Goal: Task Accomplishment & Management: Complete application form

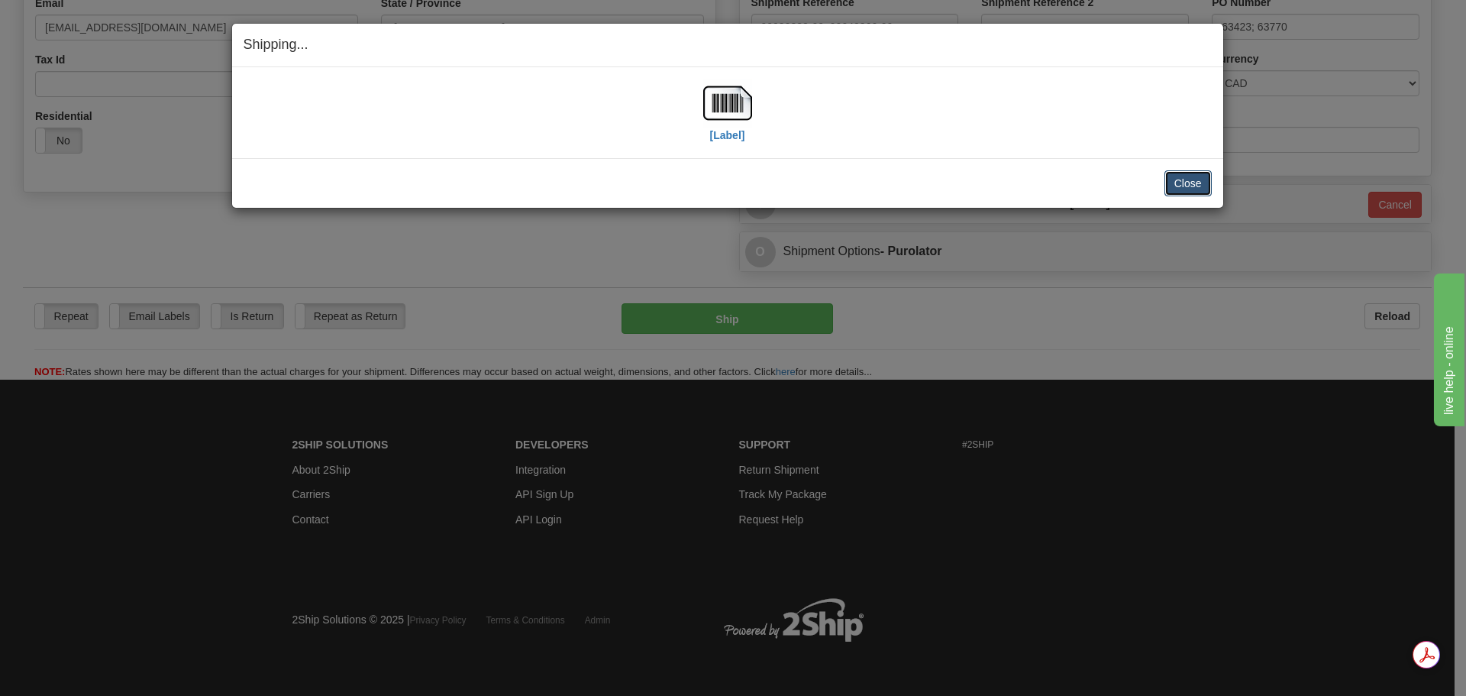
click at [1173, 183] on button "Close" at bounding box center [1188, 183] width 47 height 26
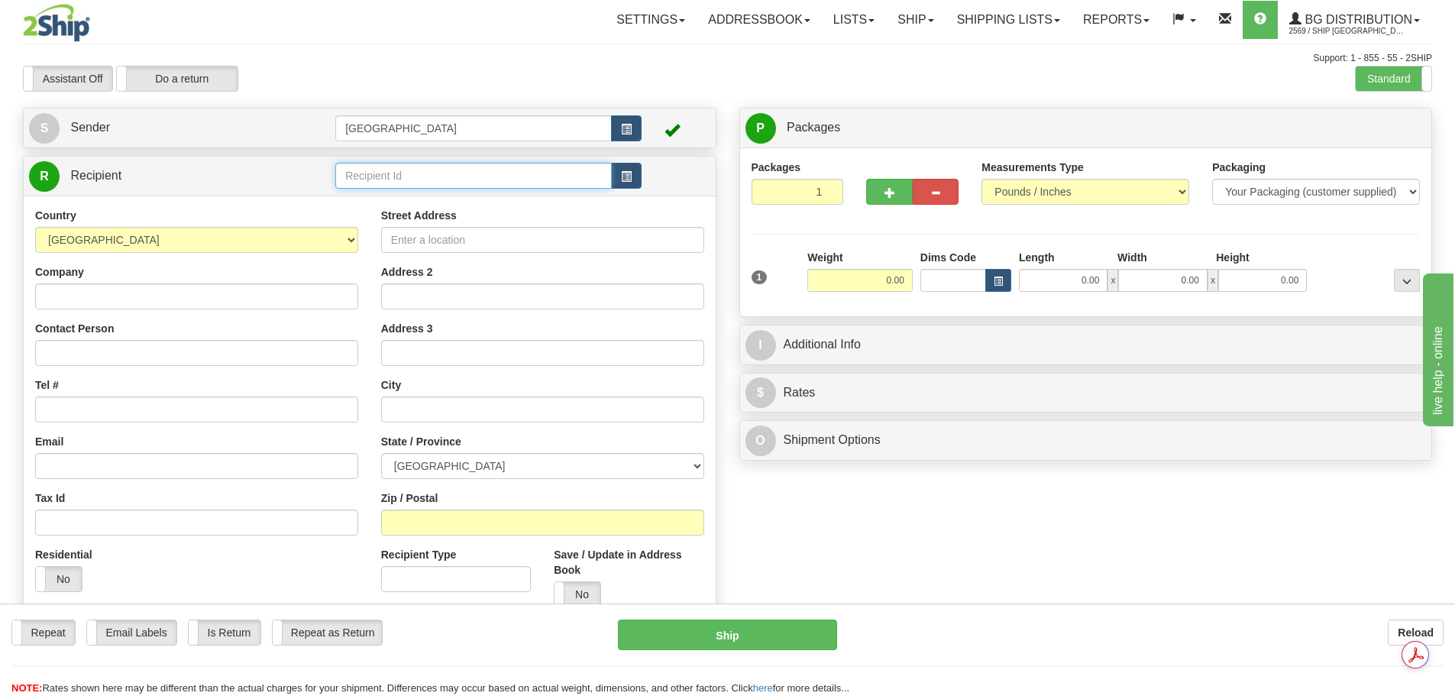
click at [379, 175] on input "text" at bounding box center [473, 176] width 276 height 26
click at [400, 197] on div "[PERSON_NAME]" at bounding box center [471, 199] width 262 height 17
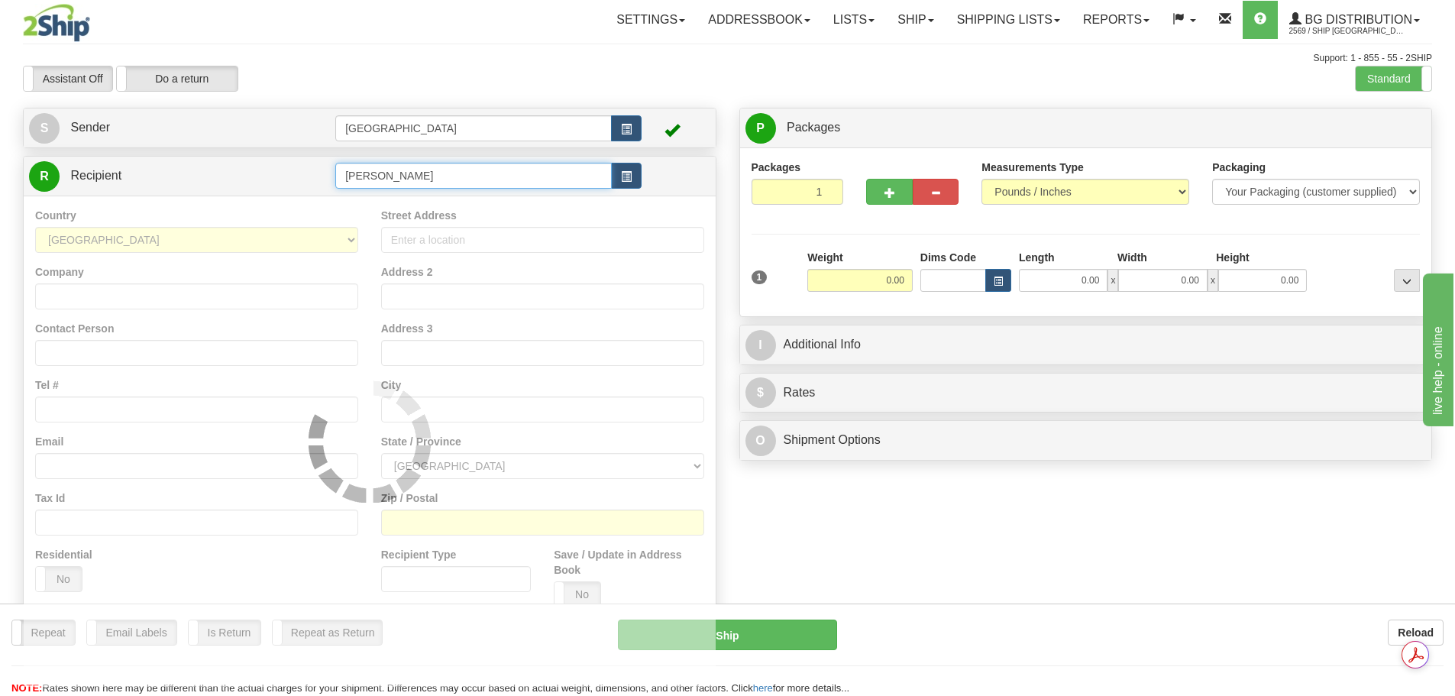
type input "[PERSON_NAME]"
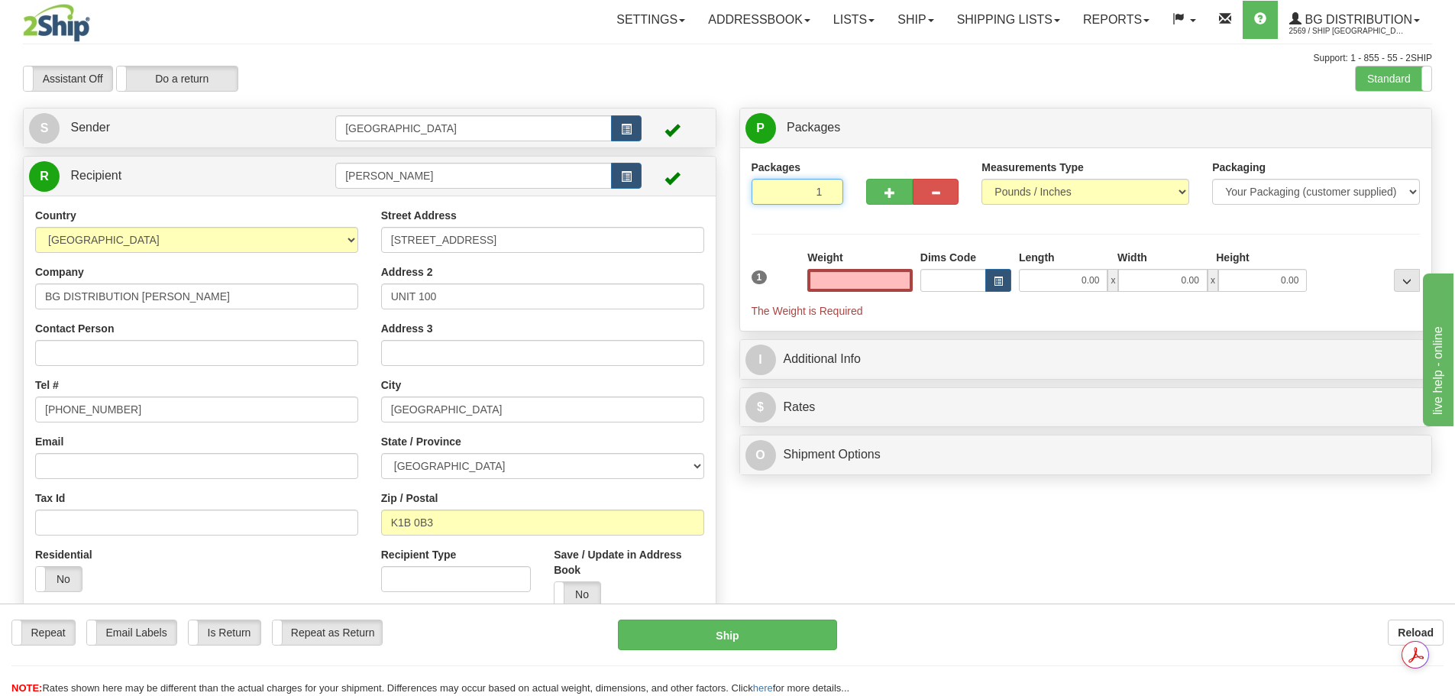
type input "2"
type input "0.00"
click at [829, 187] on input "2" at bounding box center [797, 192] width 92 height 26
type input "3"
click at [829, 187] on input "3" at bounding box center [797, 192] width 92 height 26
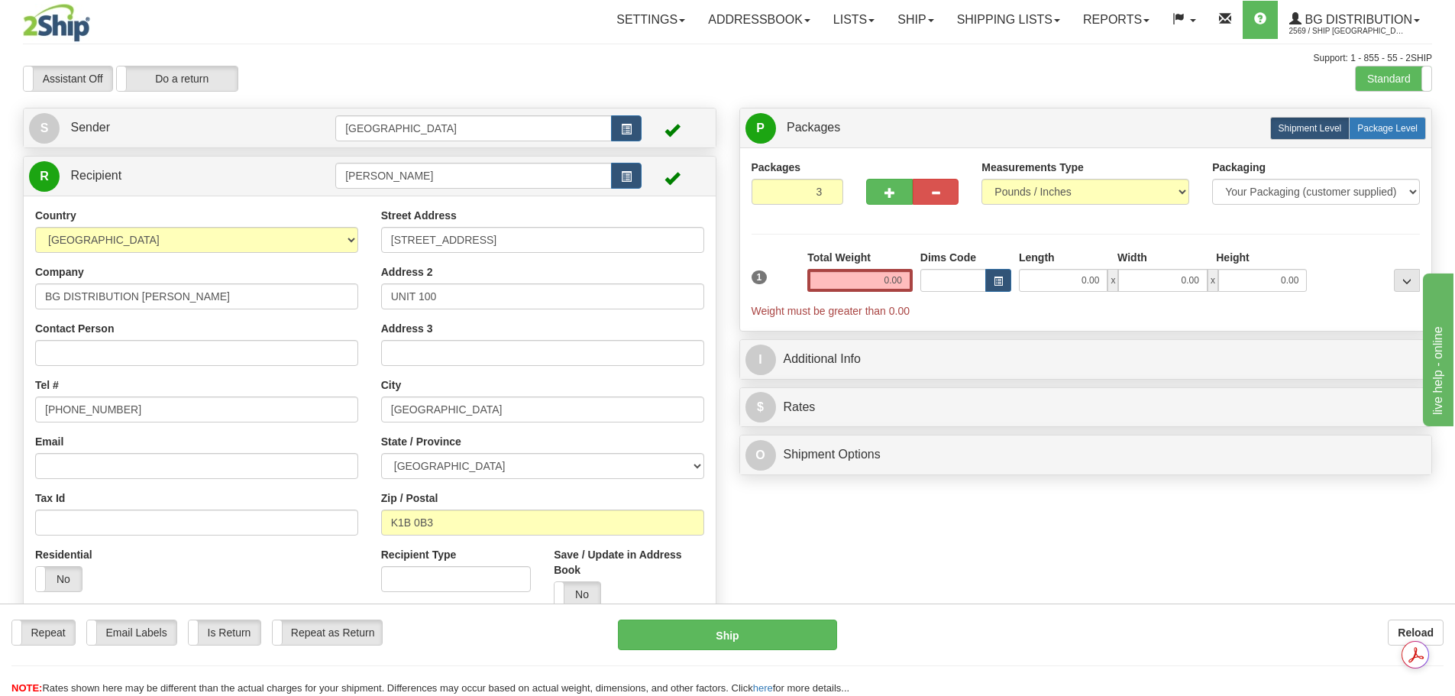
click at [1409, 131] on span "Package Level" at bounding box center [1387, 128] width 60 height 11
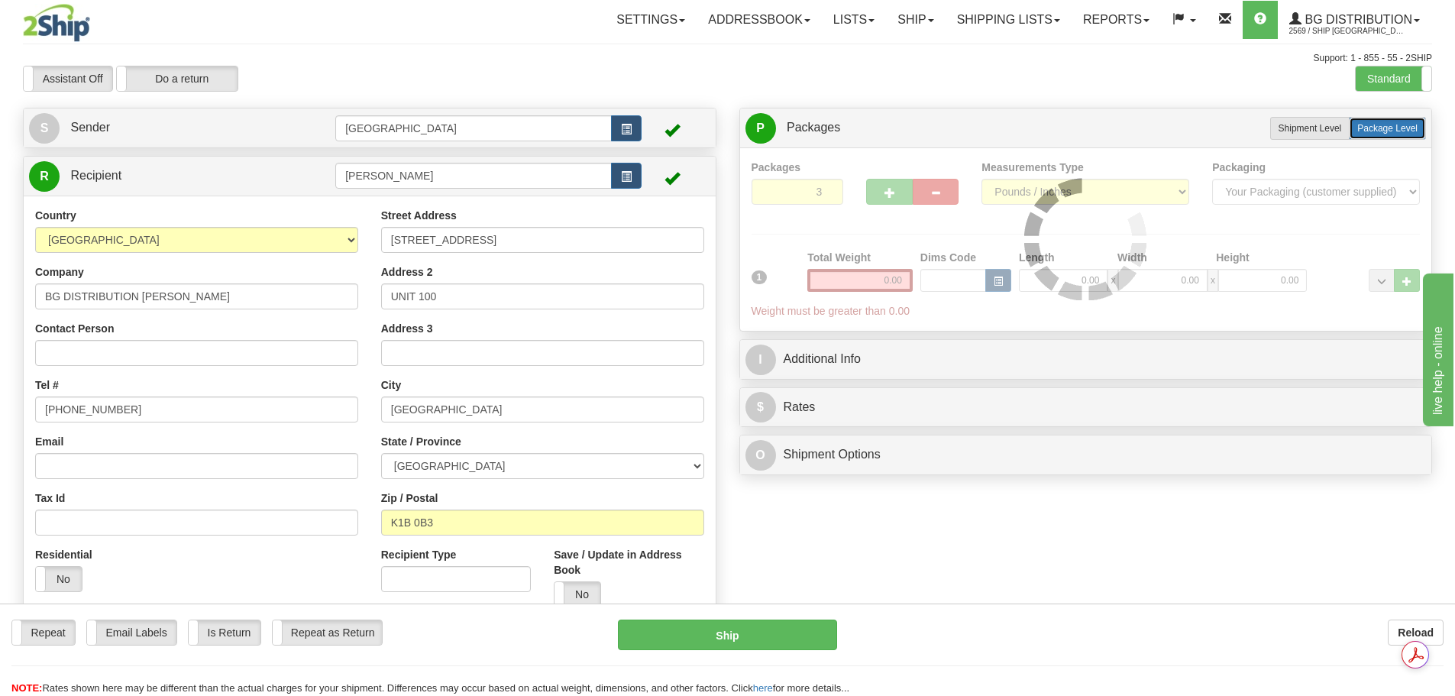
radio input "true"
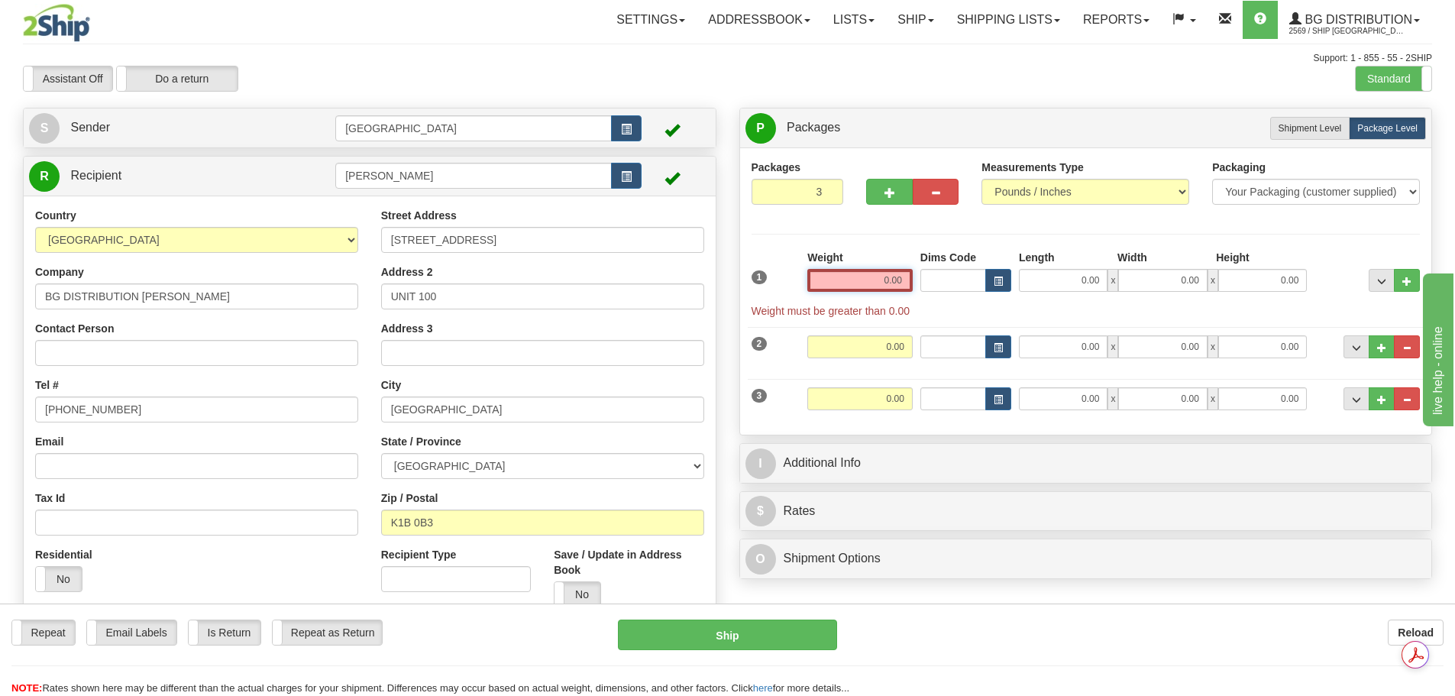
drag, startPoint x: 872, startPoint y: 287, endPoint x: 1014, endPoint y: 289, distance: 142.0
click at [1013, 289] on div "1 Weight 0.00 Dims Code 0.00" at bounding box center [1086, 284] width 677 height 69
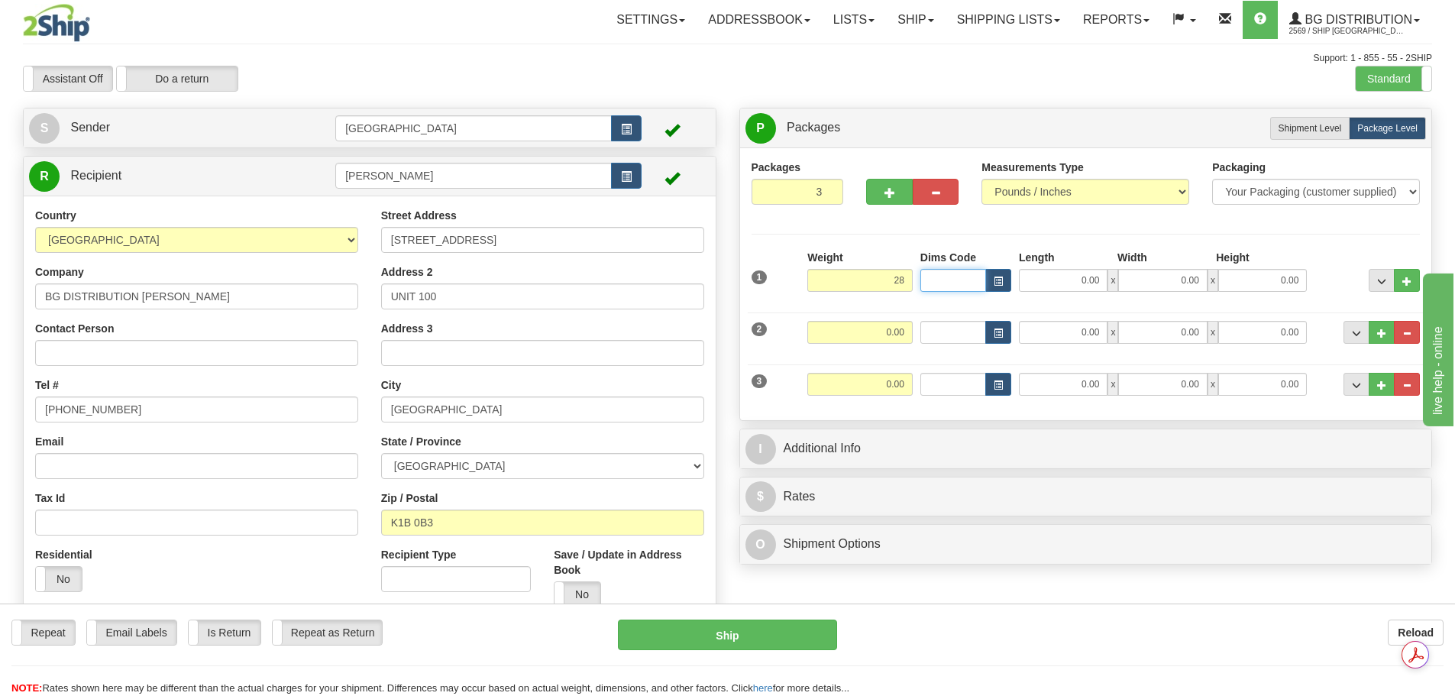
type input "28.00"
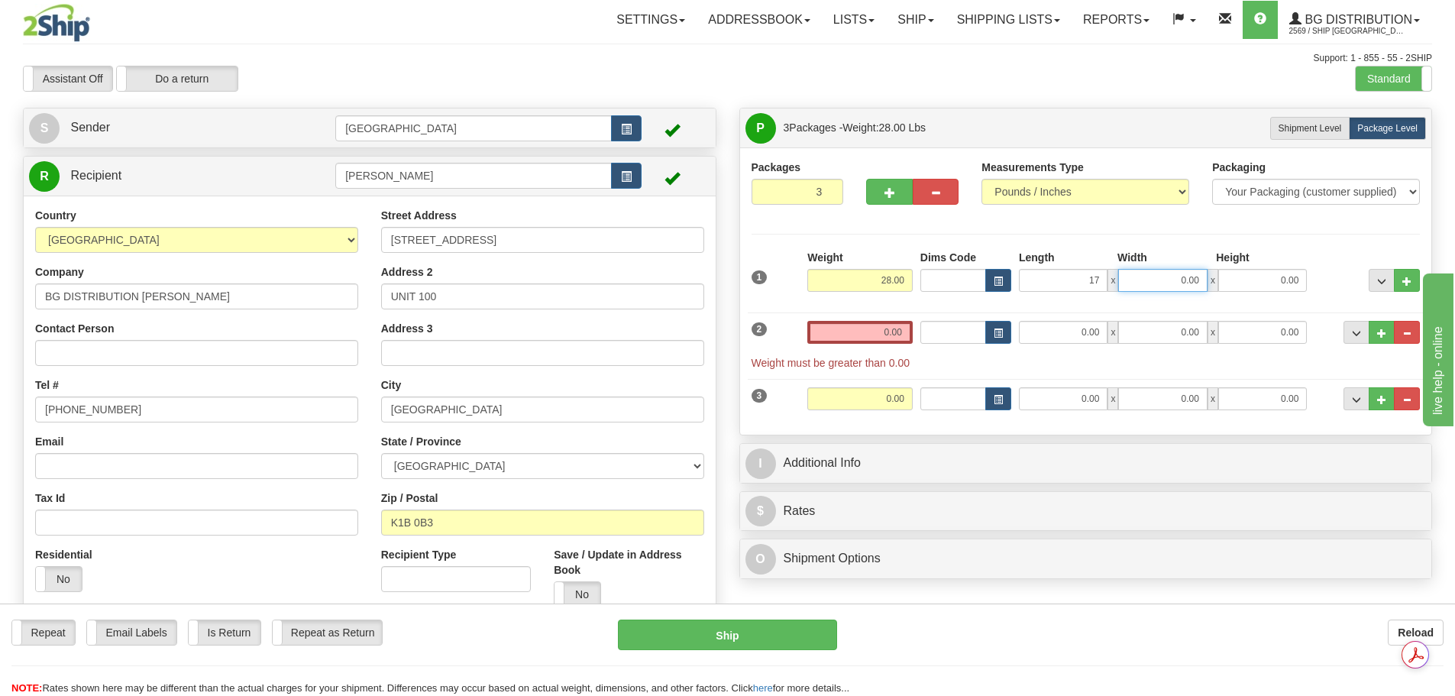
type input "17.00"
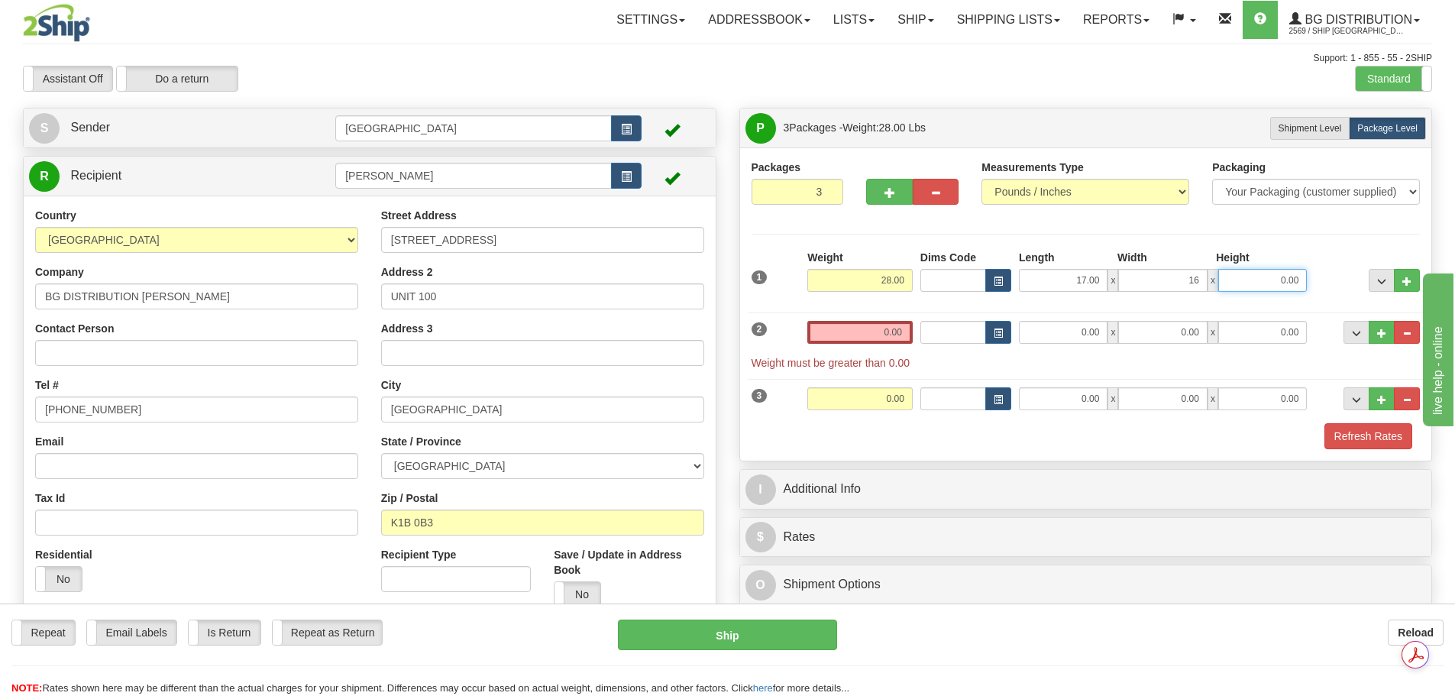
type input "16.00"
type input "7.00"
drag, startPoint x: 888, startPoint y: 329, endPoint x: 971, endPoint y: 333, distance: 83.3
click at [971, 333] on div "2 Weight 0.00 Dims Code Length Width Height" at bounding box center [1086, 338] width 677 height 66
type input "2.00"
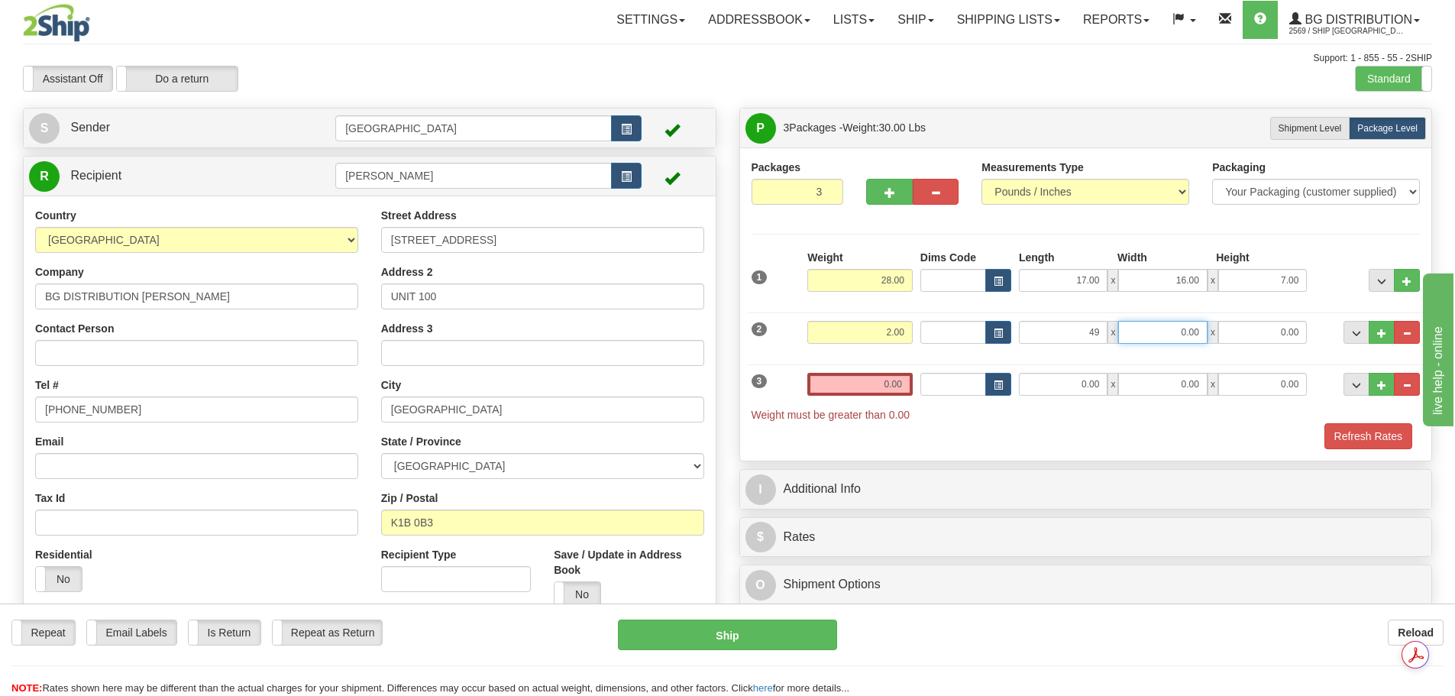
type input "49.00"
type input "4.00"
drag, startPoint x: 855, startPoint y: 389, endPoint x: 964, endPoint y: 385, distance: 109.3
click at [964, 385] on div "3 Weight 0.00 Dims Code Length Width Height" at bounding box center [1086, 390] width 677 height 66
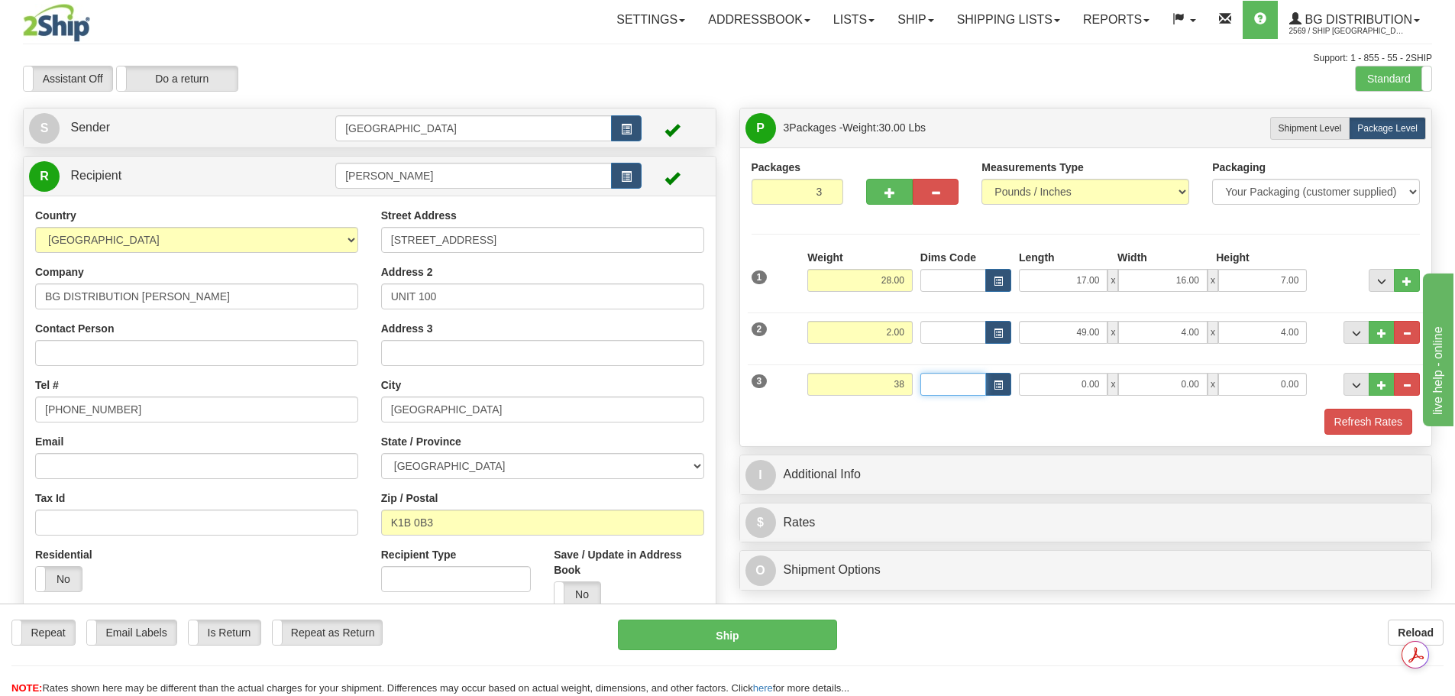
type input "38.00"
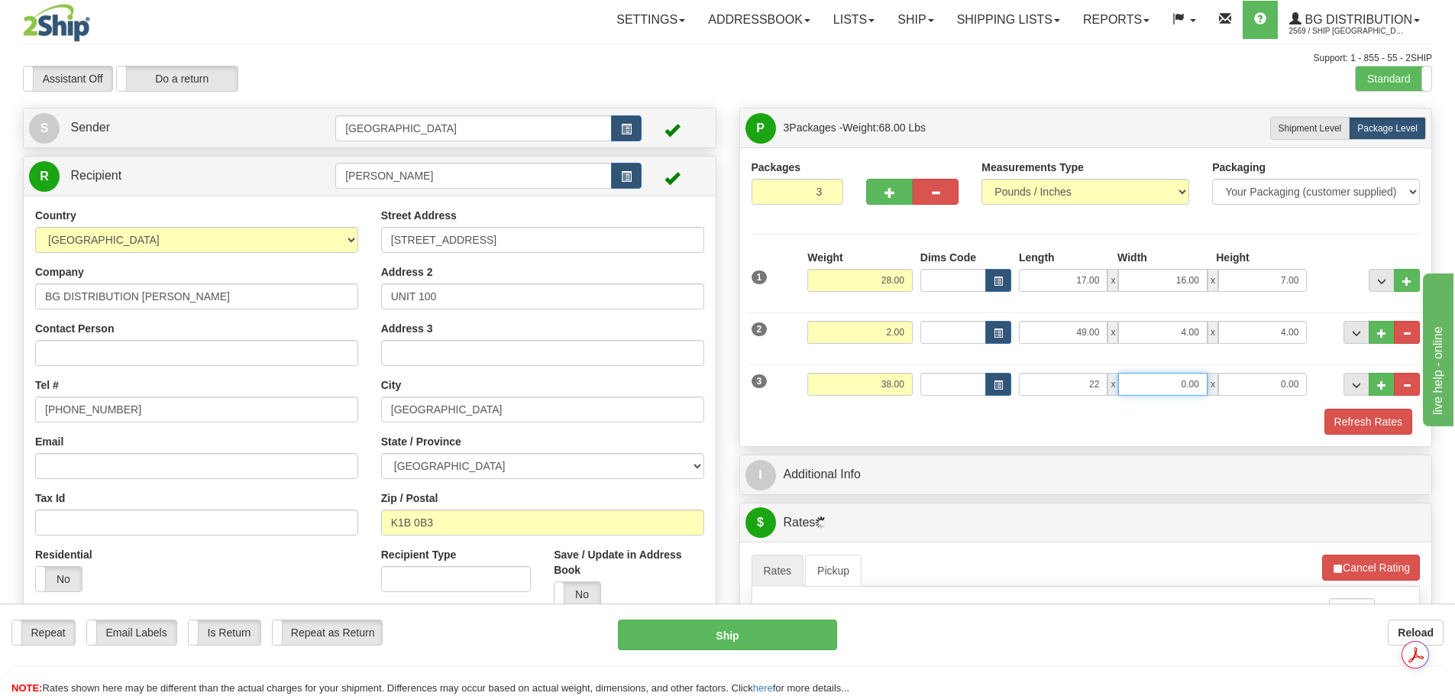
type input "22.00"
type input "15.00"
click at [1397, 413] on button "Refresh Rates" at bounding box center [1368, 422] width 88 height 26
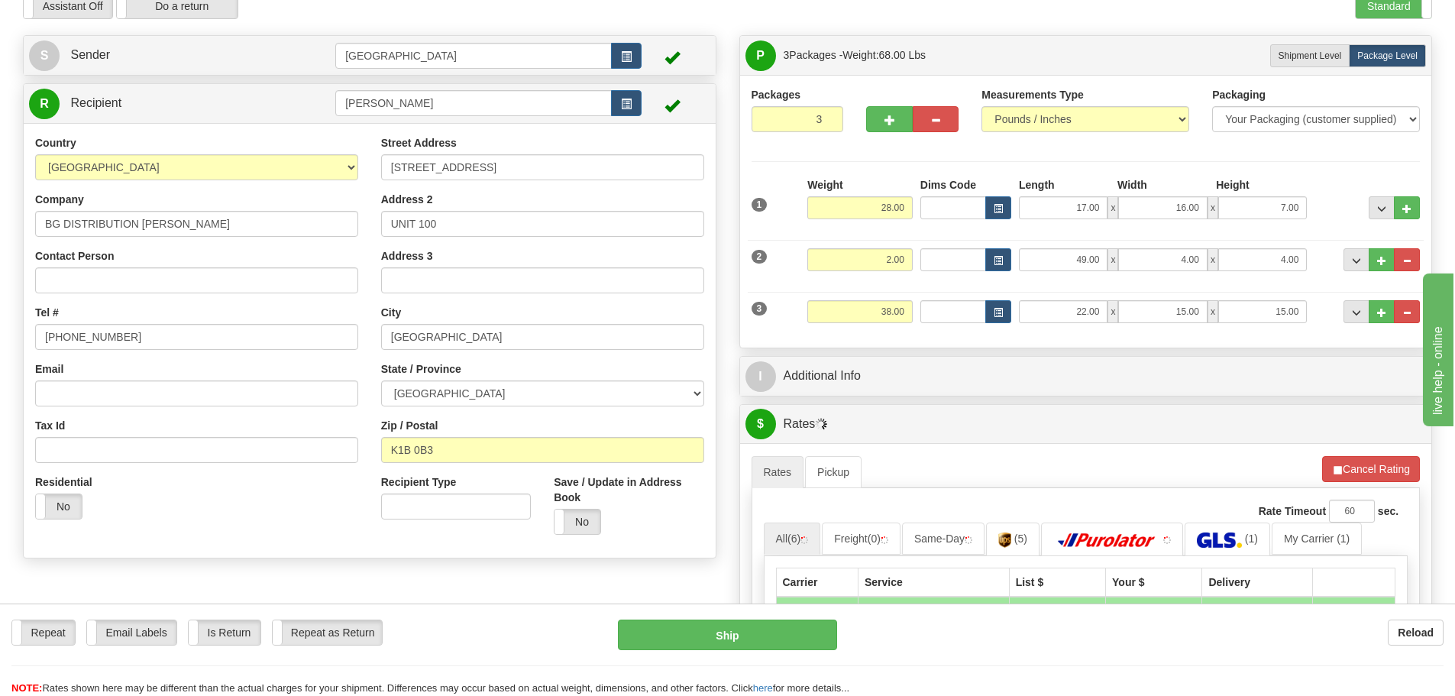
scroll to position [76, 0]
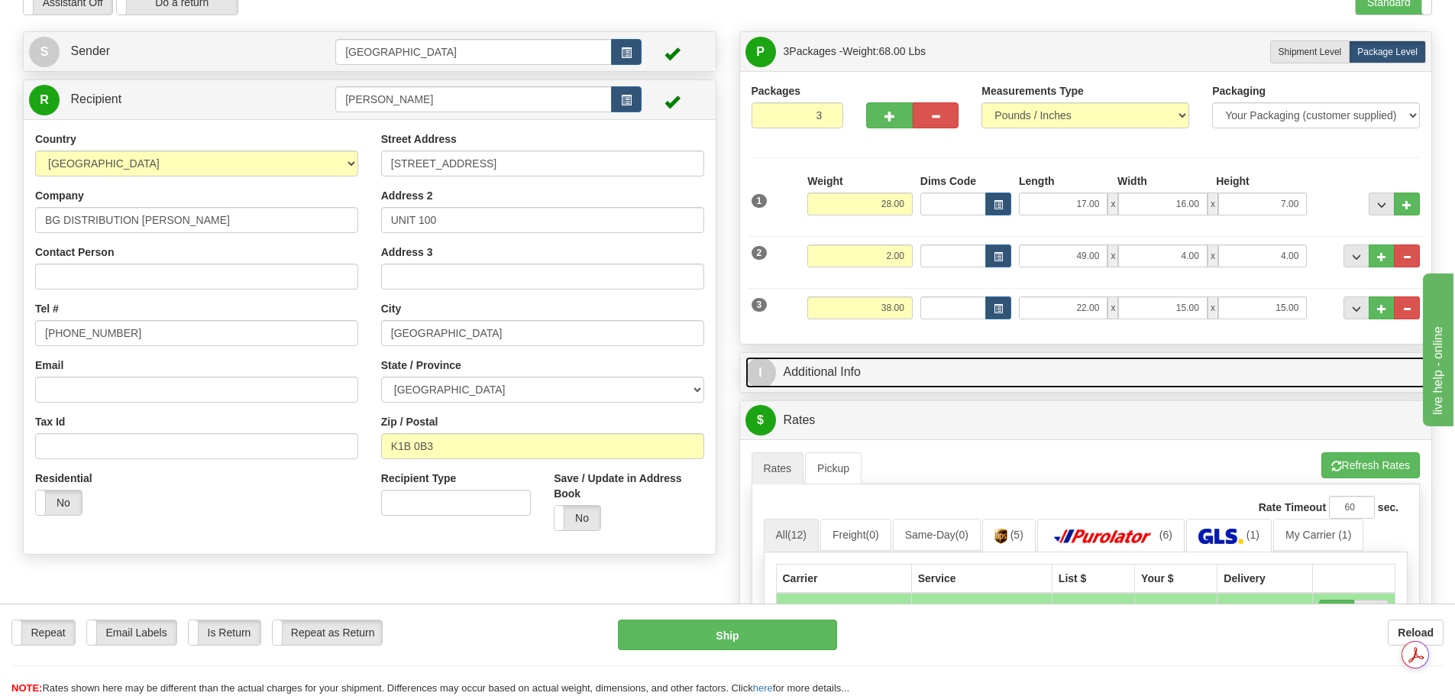
click at [944, 371] on link "I Additional Info" at bounding box center [1085, 372] width 681 height 31
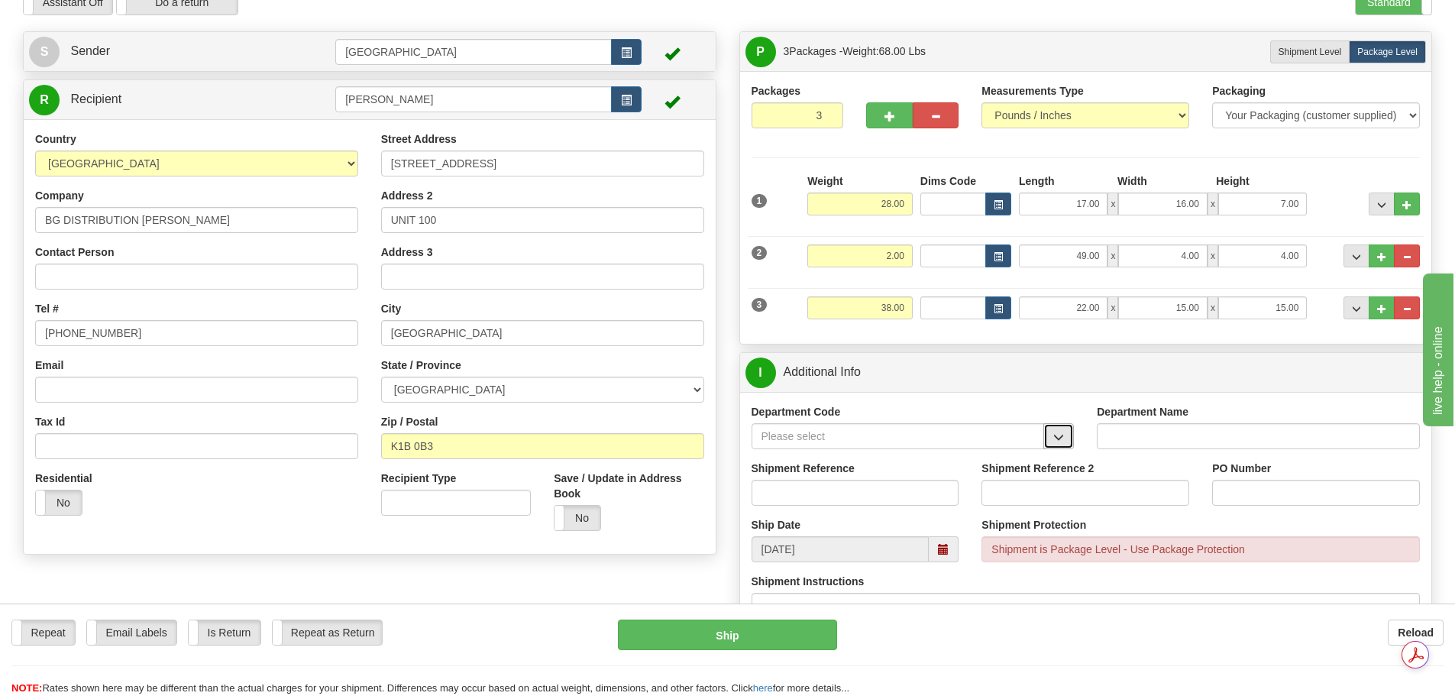
click at [1052, 439] on button "button" at bounding box center [1058, 436] width 31 height 26
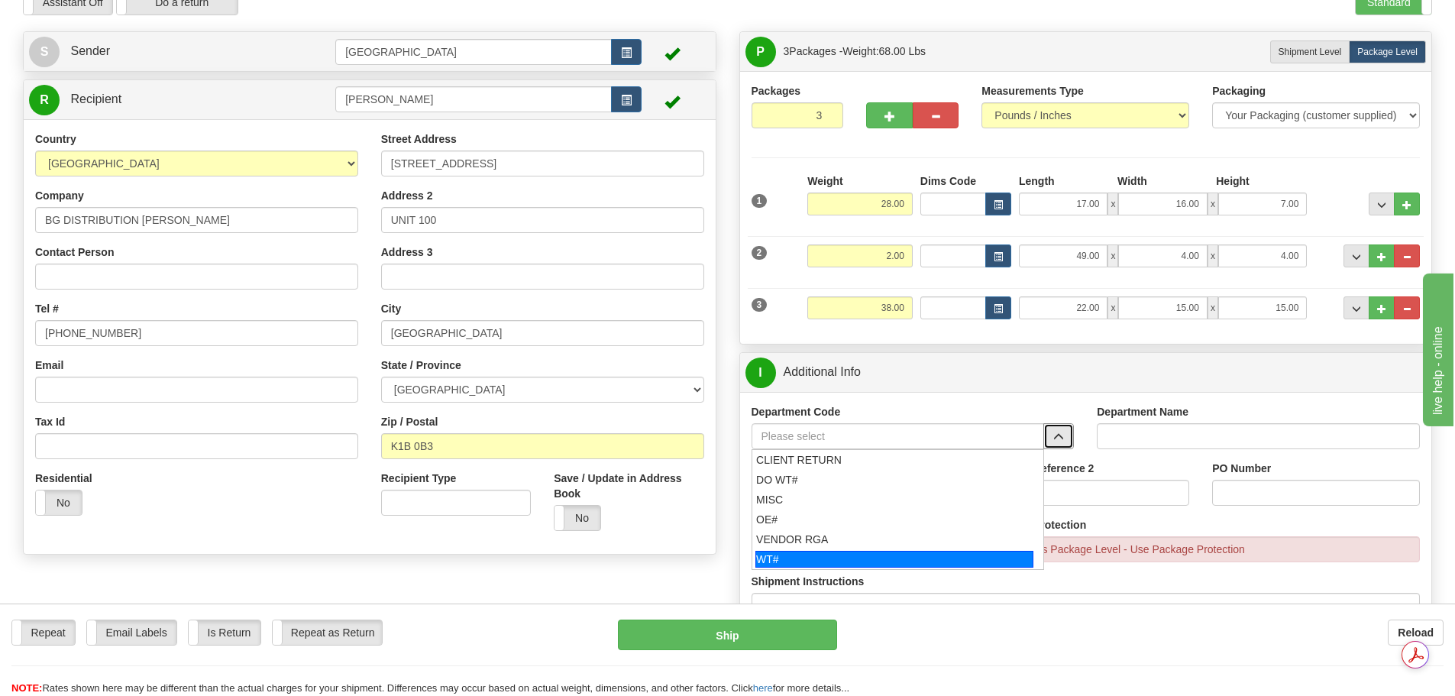
click at [913, 558] on div "WT#" at bounding box center [894, 559] width 278 height 17
type input "WT#"
type input "WAREHOUSE TRANSFERS"
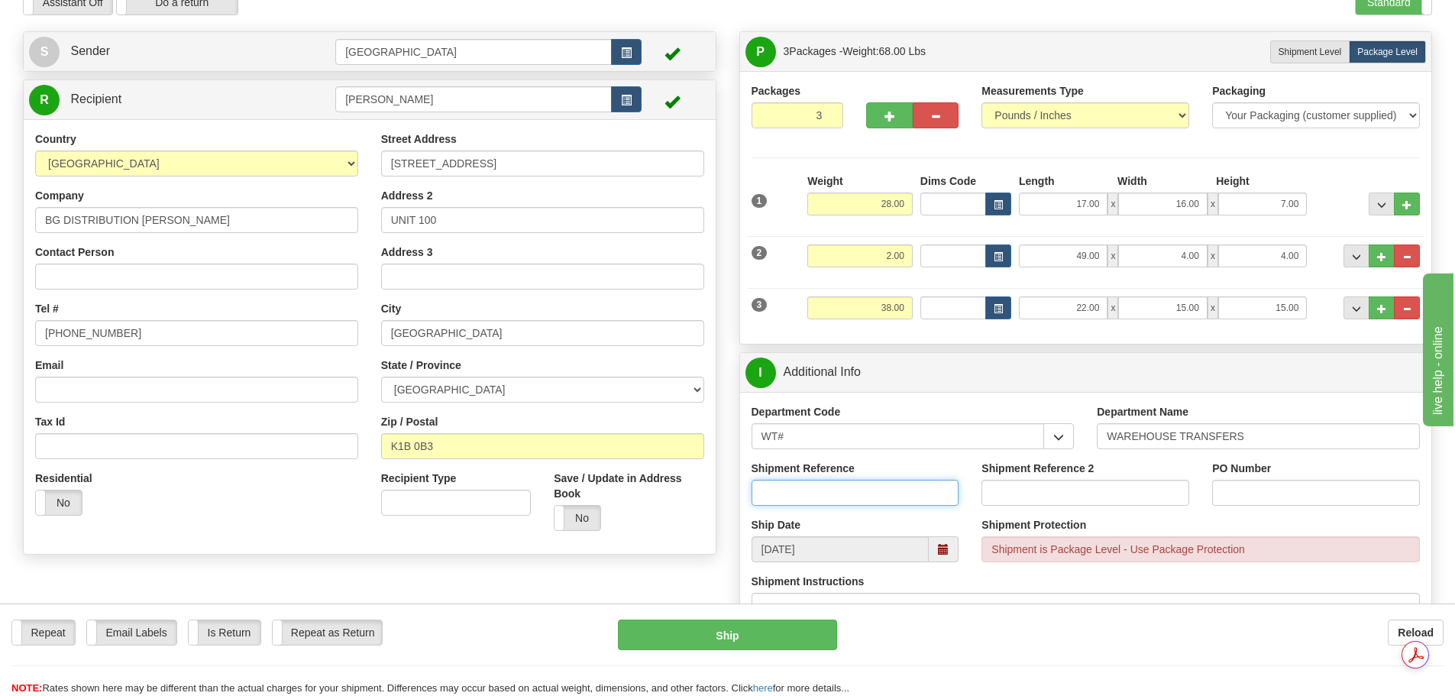
click at [937, 490] on input "Shipment Reference" at bounding box center [855, 493] width 208 height 26
type input "166136-00; 165997-00; 165993-00"
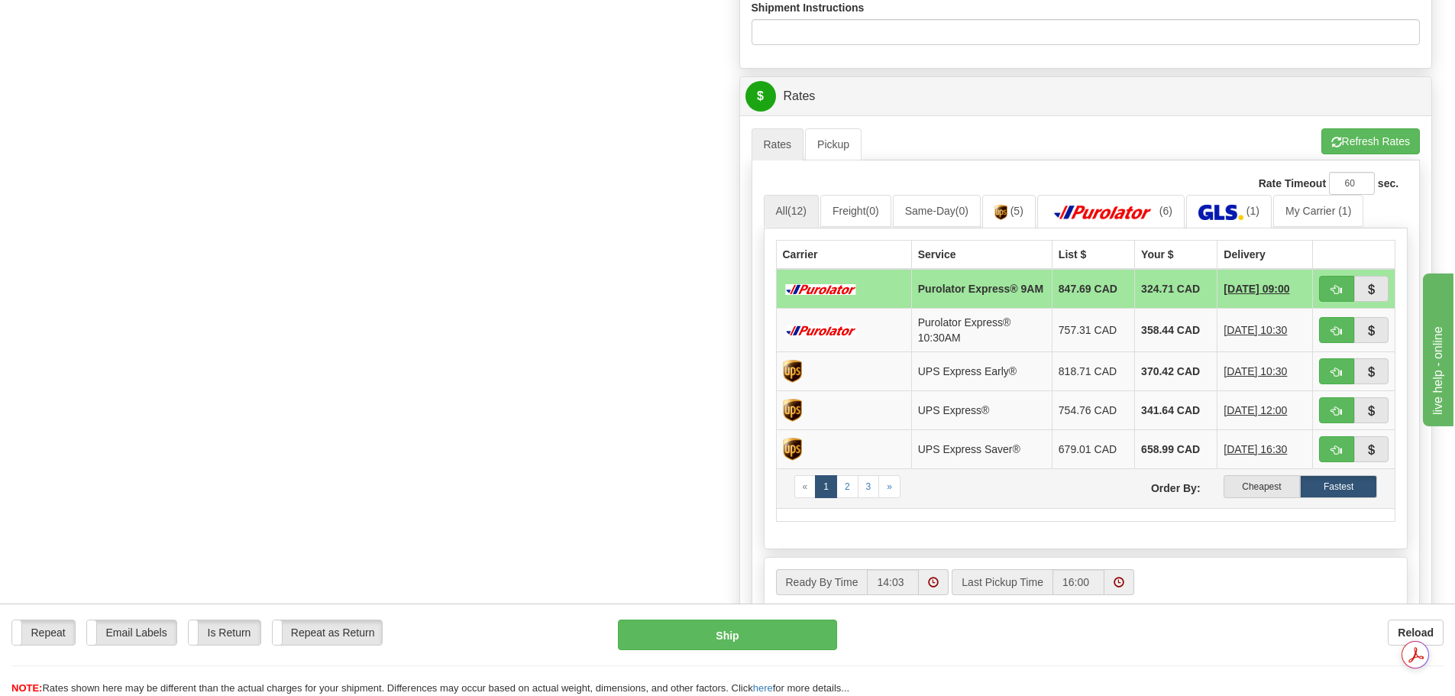
scroll to position [687, 0]
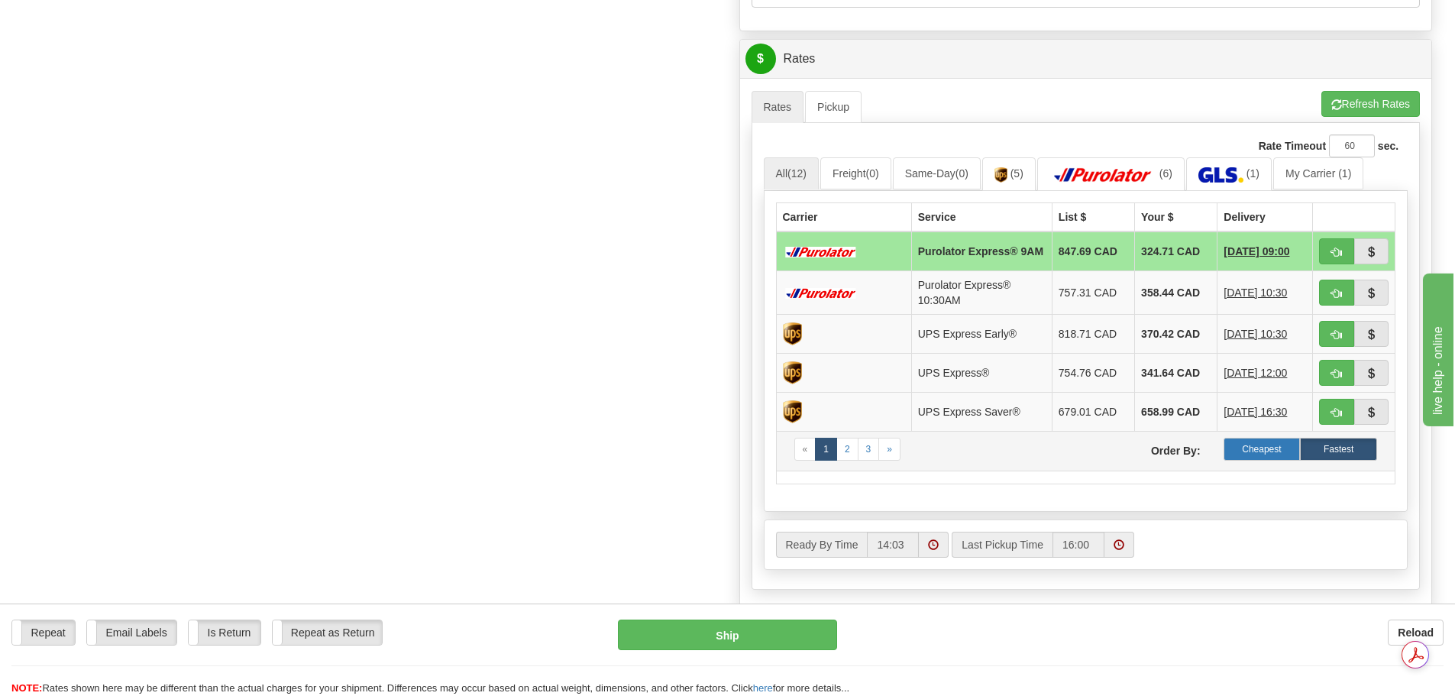
type input "165321-00; 166113-00; 165977-00"
click at [1253, 451] on label "Cheapest" at bounding box center [1261, 449] width 77 height 23
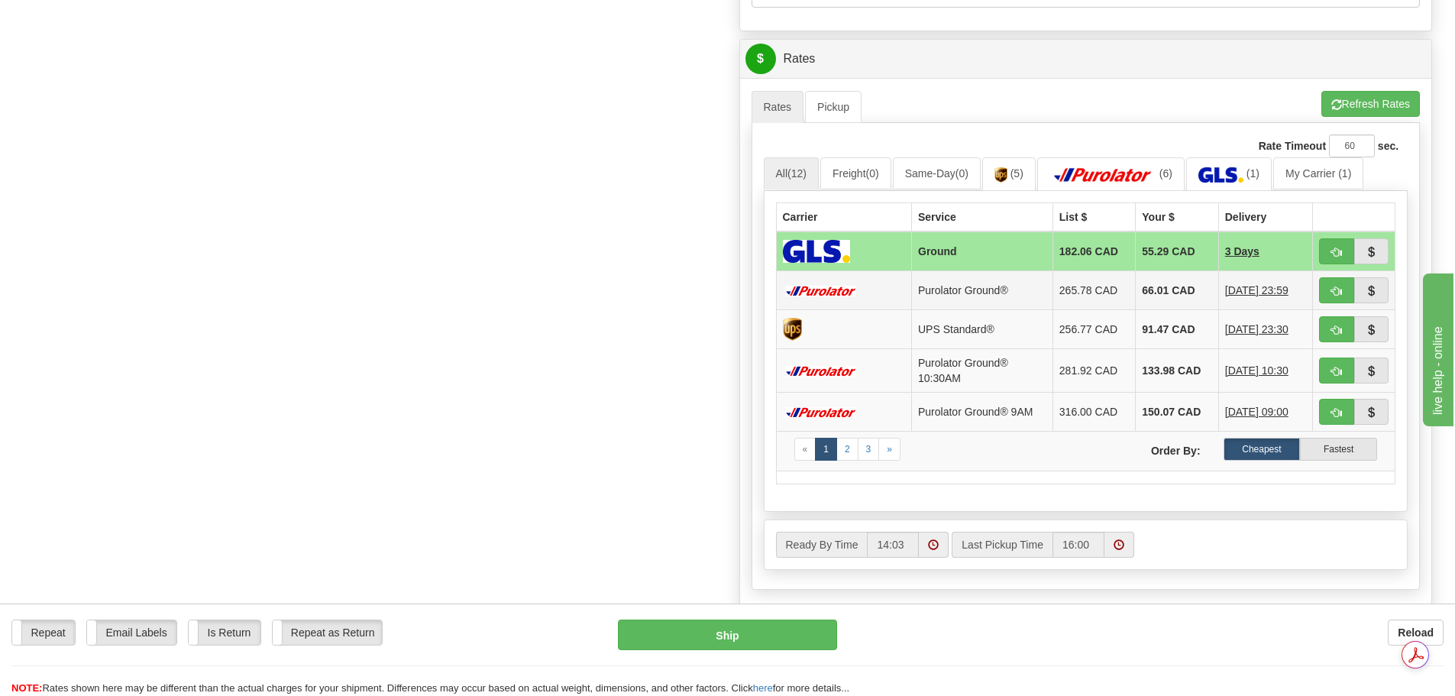
click at [1165, 300] on td "66.01 CAD" at bounding box center [1177, 289] width 82 height 39
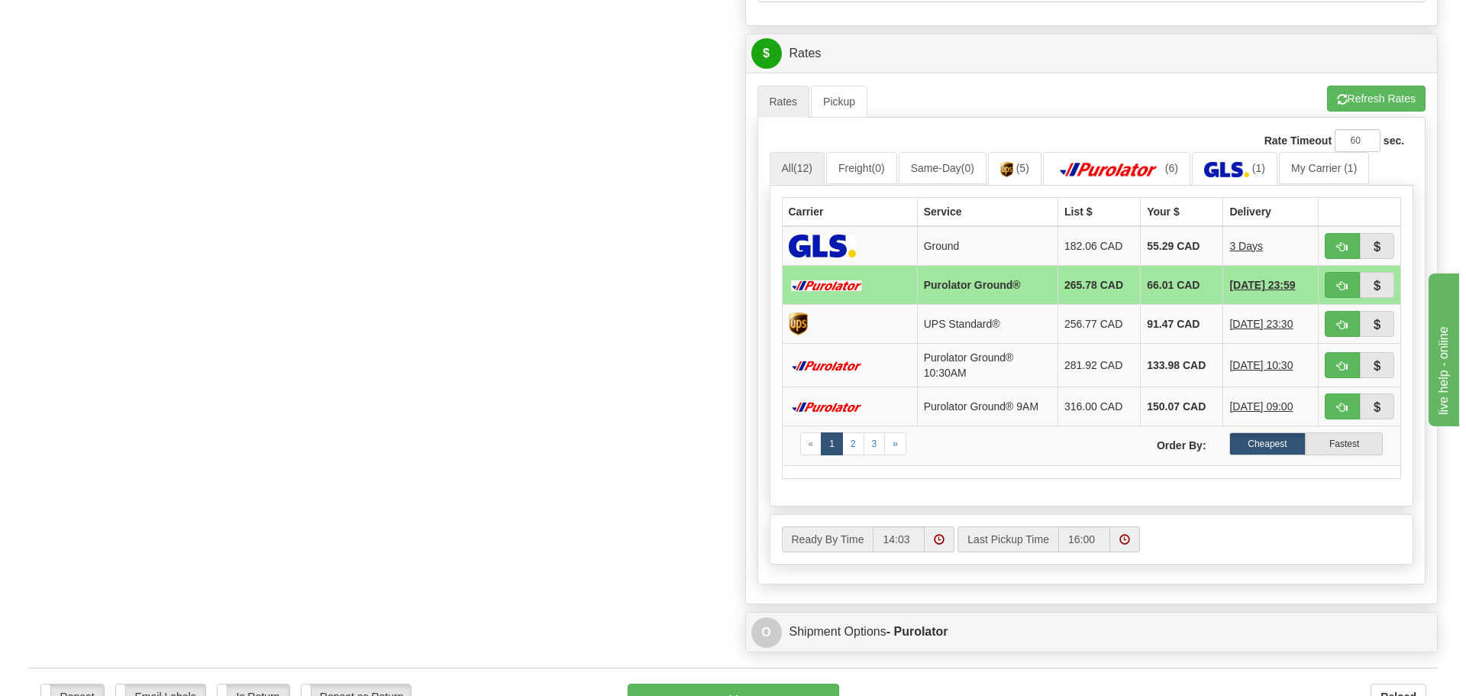
scroll to position [916, 0]
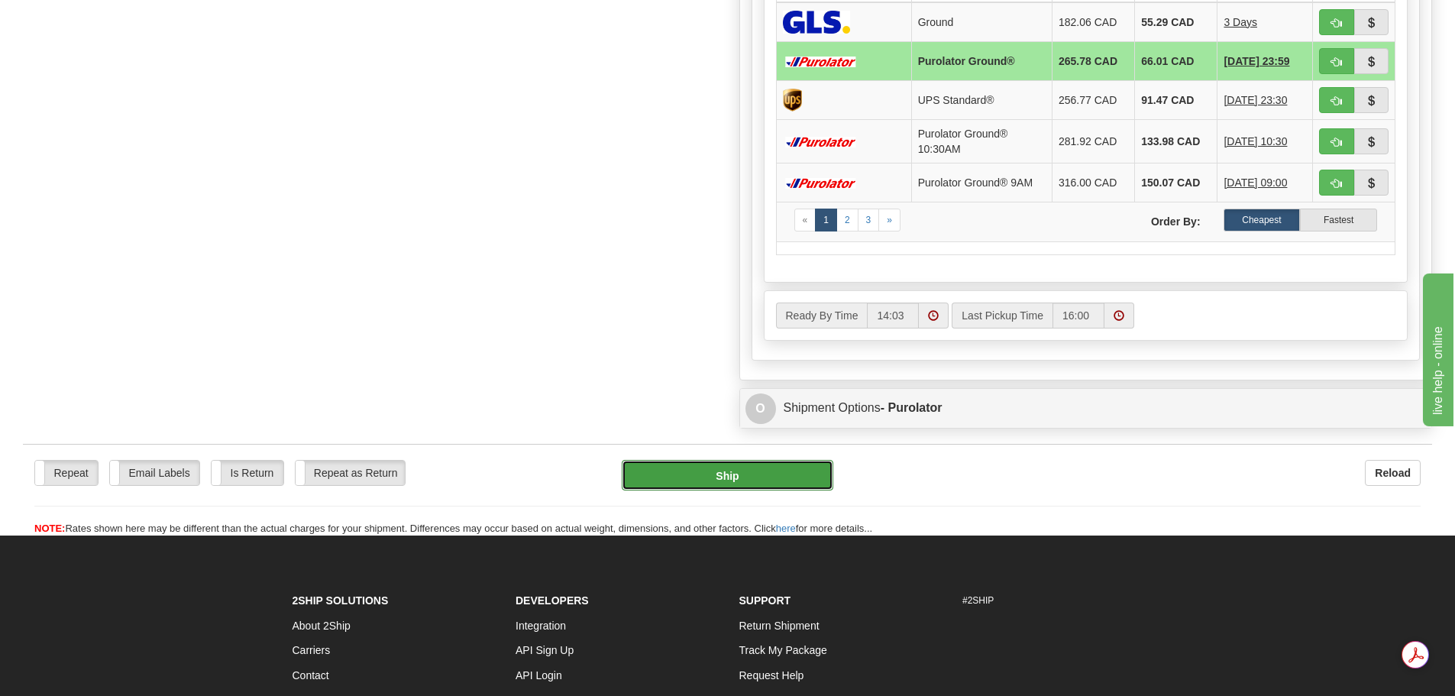
click at [747, 467] on button "Ship" at bounding box center [728, 475] width 212 height 31
type input "260"
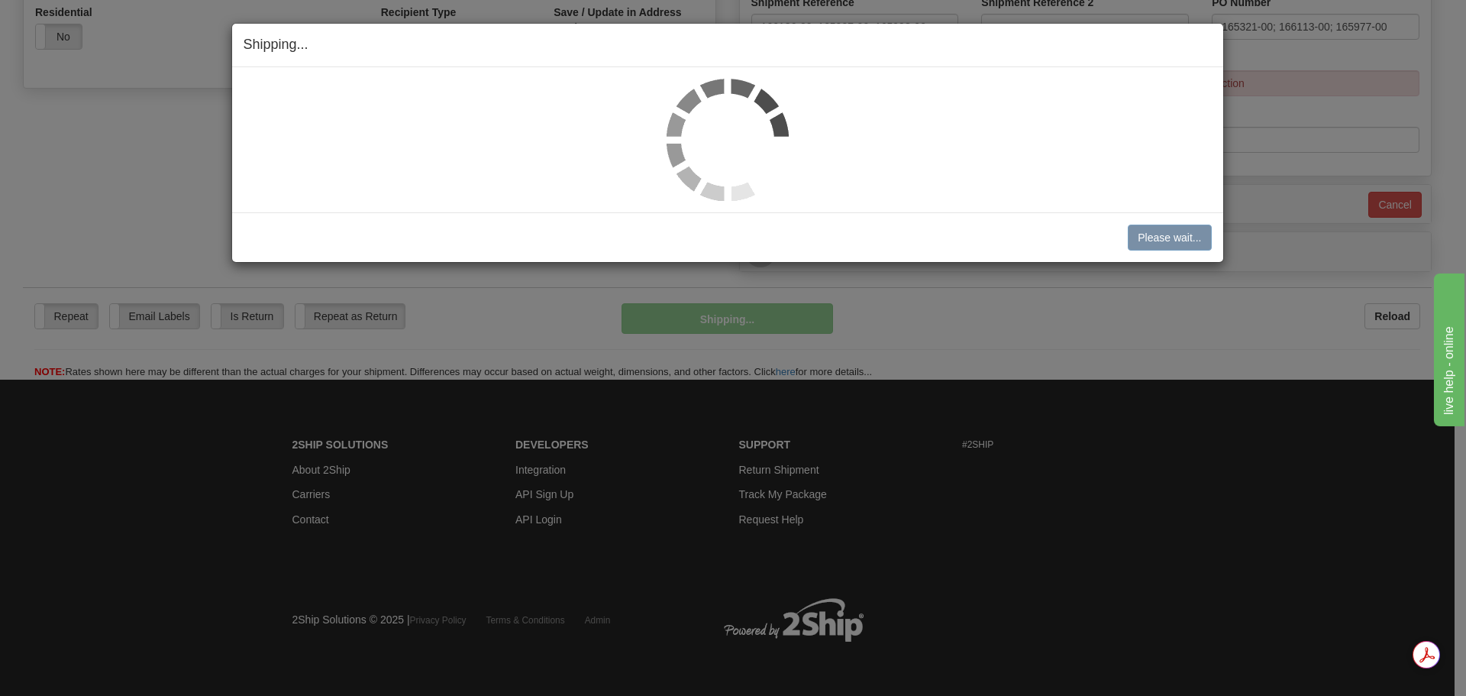
scroll to position [543, 0]
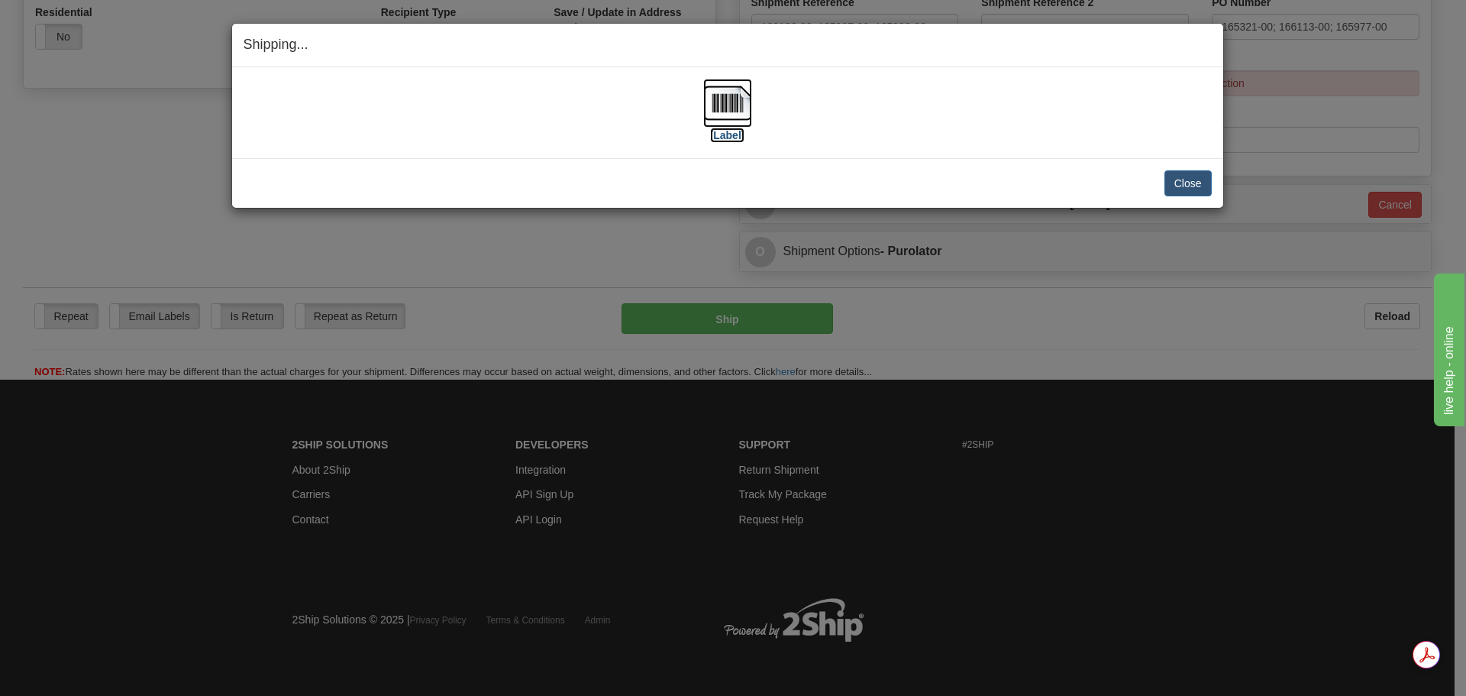
click at [746, 115] on img at bounding box center [727, 103] width 49 height 49
